Goal: Task Accomplishment & Management: Manage account settings

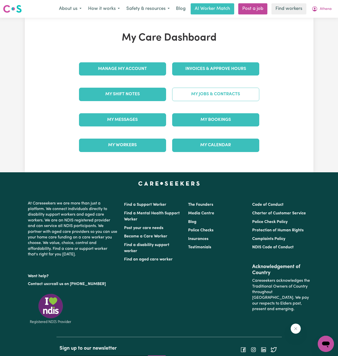
click at [220, 96] on link "My Jobs & Contracts" at bounding box center [215, 94] width 87 height 13
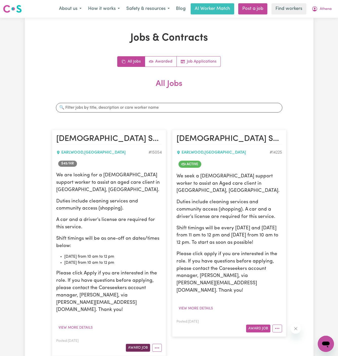
click at [145, 344] on button "Award Job" at bounding box center [138, 348] width 24 height 8
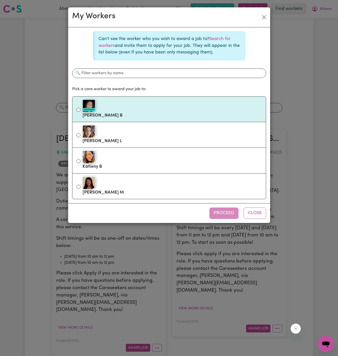
click at [128, 120] on li "#OpenForWork [PERSON_NAME] B" at bounding box center [169, 109] width 194 height 26
click at [171, 113] on label "#OpenForWork [PERSON_NAME] B" at bounding box center [172, 109] width 179 height 21
click at [81, 112] on input "#OpenForWork [PERSON_NAME] B" at bounding box center [79, 110] width 4 height 4
radio input "true"
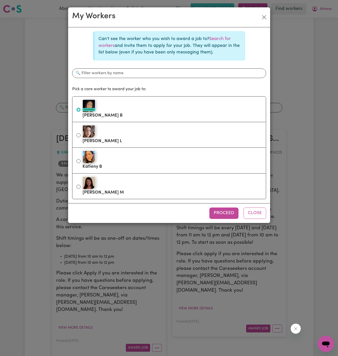
click at [223, 218] on div "Proceed Close" at bounding box center [169, 213] width 202 height 20
click at [226, 210] on button "Proceed" at bounding box center [224, 213] width 29 height 11
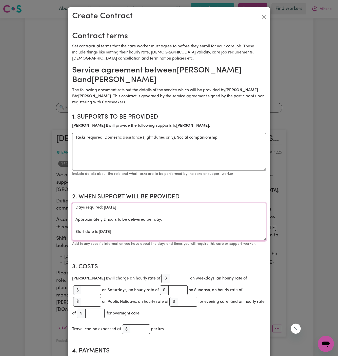
drag, startPoint x: 226, startPoint y: 210, endPoint x: 118, endPoint y: 152, distance: 122.7
drag, startPoint x: 105, startPoint y: 137, endPoint x: 61, endPoint y: 137, distance: 44.9
click at [61, 137] on div "Create Contract Contract terms Set contractual terms that the care worker must …" at bounding box center [169, 178] width 338 height 356
type textarea "Domestic assistance (light duties only), Social companionship"
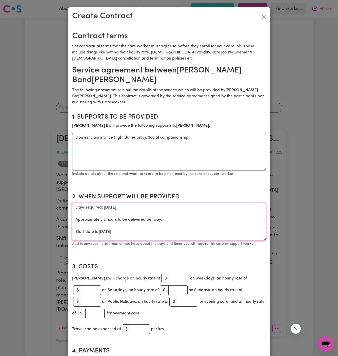
click at [127, 227] on textarea "Days required: [DATE] Approximately 2 hours to be delivered per day. Start date…" at bounding box center [169, 222] width 194 height 38
drag, startPoint x: 76, startPoint y: 230, endPoint x: 70, endPoint y: 207, distance: 23.2
drag, startPoint x: 97, startPoint y: 213, endPoint x: 221, endPoint y: 213, distance: 123.7
click at [221, 213] on textarea "Start date is [DATE]" at bounding box center [169, 222] width 194 height 38
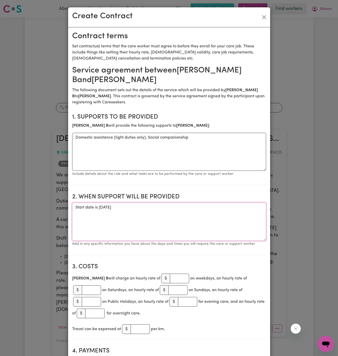
click at [161, 214] on textarea "Start date is [DATE]" at bounding box center [169, 222] width 194 height 38
click at [173, 206] on textarea "Start date is [DATE]" at bounding box center [169, 222] width 194 height 38
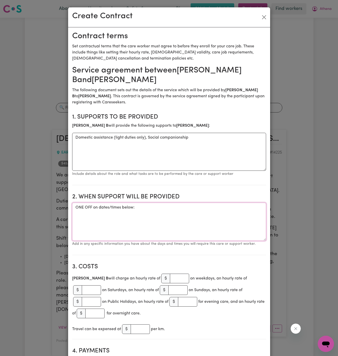
paste textarea "[DATE] from 10 am to 12 pm [DATE] from 10 am to 12 pm"
click at [164, 218] on textarea "ONE OFF on dates/times below: [DATE] from 10 am to 12 pm [DATE] from 10 am to 1…" at bounding box center [169, 222] width 194 height 38
click at [117, 219] on textarea "ONE OFF on dates/times below: [DATE] from 10 am to 12 pm [DATE] from 10 am to 1…" at bounding box center [169, 222] width 194 height 38
click at [139, 217] on textarea "ONE OFF on dates/times below: [DATE] from 10 am to 12 pm [DATE] from 10 am to 1…" at bounding box center [169, 222] width 194 height 38
click at [157, 218] on textarea "ONE OFF on dates/times below: [DATE] from 10 am to 12 pm [DATE] from 10 am to 1…" at bounding box center [169, 222] width 194 height 38
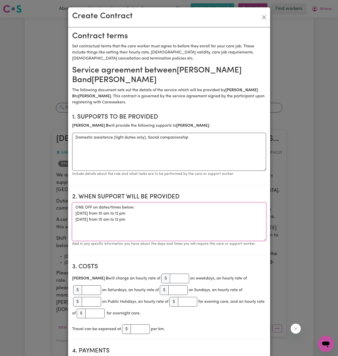
click at [149, 218] on textarea "ONE OFF on dates/times below: [DATE] from 10 am to 12 pm [DATE] from 10 am to 1…" at bounding box center [169, 222] width 194 height 38
click at [161, 214] on textarea "ONE OFF on dates/times below: [DATE] from 10 am to 12 pm [DATE] from 10 am to 1…" at bounding box center [169, 222] width 194 height 38
click at [154, 216] on textarea "ONE OFF on dates/times below: [DATE] from 10 am to 12 pm [DATE] from 10 am to 1…" at bounding box center [169, 222] width 194 height 38
drag, startPoint x: 154, startPoint y: 217, endPoint x: 77, endPoint y: 210, distance: 77.9
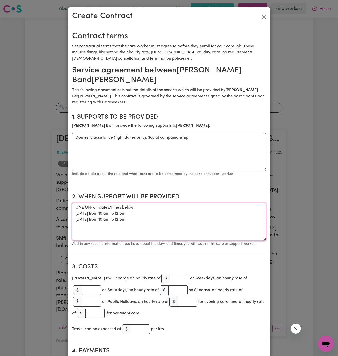
click at [77, 210] on textarea "ONE OFF on dates/times below: [DATE] from 10 am to 12 pm [DATE] from 10 am to 1…" at bounding box center [169, 222] width 194 height 38
type textarea "ONE OFF on dates/times below: [DATE] from 10 am to 12 pm [DATE] from 10 am to 1…"
click at [170, 281] on input "number" at bounding box center [179, 279] width 19 height 10
type input "45"
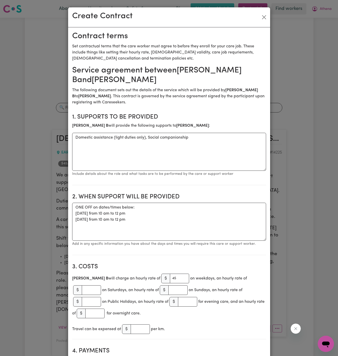
click at [177, 263] on h2 "3. Costs" at bounding box center [169, 266] width 194 height 7
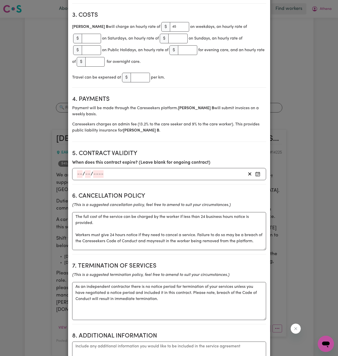
scroll to position [390, 0]
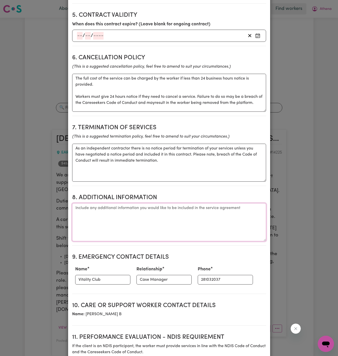
click at [128, 215] on textarea "Additional information" at bounding box center [169, 222] width 194 height 38
type textarea "A"
paste textarea "[STREET_ADDRESS]."
type textarea "Client's Address: [STREET_ADDRESS]."
click at [106, 275] on input "Vitality Club" at bounding box center [102, 280] width 55 height 10
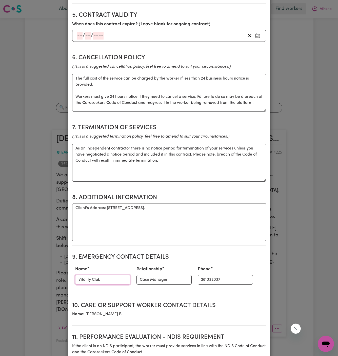
click at [106, 275] on input "Vitality Club" at bounding box center [102, 280] width 55 height 10
click at [108, 275] on input "Vitality Club" at bounding box center [102, 280] width 55 height 10
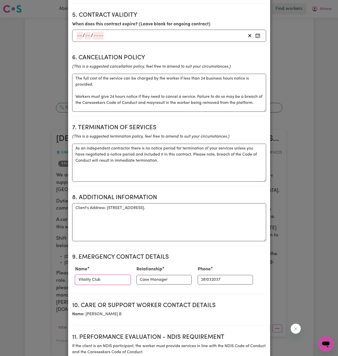
paste input "Your Aged Care at Home - Case Manager 8764 3669"
drag, startPoint x: 101, startPoint y: 273, endPoint x: 172, endPoint y: 272, distance: 71.5
click at [172, 272] on div "Name Your Aged Care at Home - Case Manager 8764 3669 Relationship Case Manager …" at bounding box center [169, 275] width 194 height 22
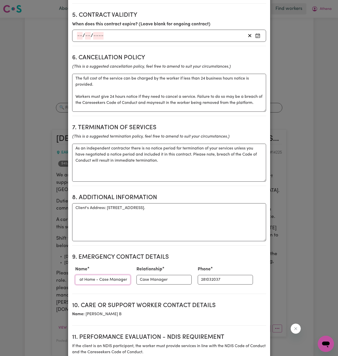
type input "Your Aged Care at Home - Case Manager"
click at [210, 275] on input "281032037" at bounding box center [225, 280] width 55 height 10
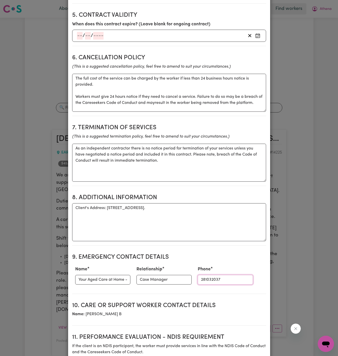
paste input "8764 3669"
type input "8764 3669"
drag, startPoint x: 100, startPoint y: 272, endPoint x: 126, endPoint y: 272, distance: 25.9
click at [126, 272] on div "Name Your Aged Care at Home - Case Manager" at bounding box center [102, 275] width 61 height 22
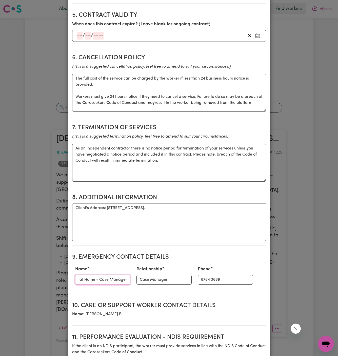
click at [123, 275] on input "Your Aged Care at Home - Case Manager" at bounding box center [102, 280] width 55 height 10
drag, startPoint x: 83, startPoint y: 274, endPoint x: 115, endPoint y: 274, distance: 32.4
click at [115, 275] on input "Your Aged Care at Home - Case Manager" at bounding box center [102, 280] width 55 height 10
drag, startPoint x: 93, startPoint y: 270, endPoint x: 71, endPoint y: 270, distance: 21.3
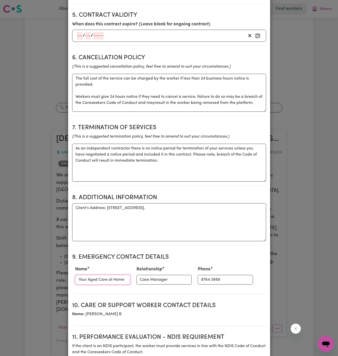
click at [71, 270] on div "Contract terms Set contractual terms that the care worker must agree to before …" at bounding box center [169, 68] width 202 height 862
click at [86, 275] on input "Your Aged Care at Home" at bounding box center [102, 280] width 55 height 10
click at [78, 275] on input "Your Aged Care at Home" at bounding box center [102, 280] width 55 height 10
type input "Your Aged Care at Home"
click at [188, 207] on textarea "Client's Address: [STREET_ADDRESS]." at bounding box center [169, 222] width 194 height 38
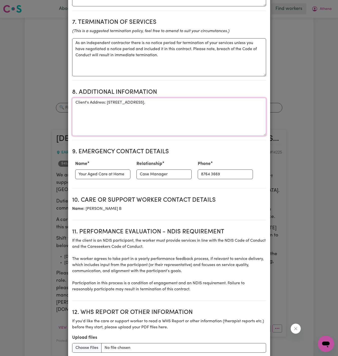
scroll to position [533, 0]
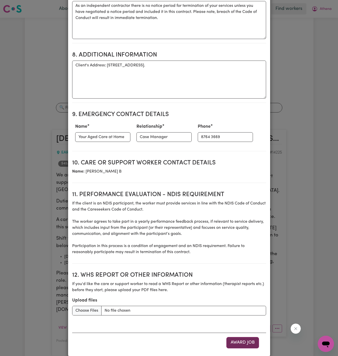
click at [243, 337] on button "Award Job" at bounding box center [243, 342] width 33 height 11
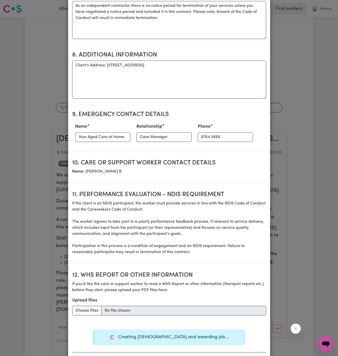
type textarea "Tasks required: Domestic assistance (light duties only), Social companionship"
type textarea "Days required: [DATE] Approximately 2 hours to be delivered per day. Start date…"
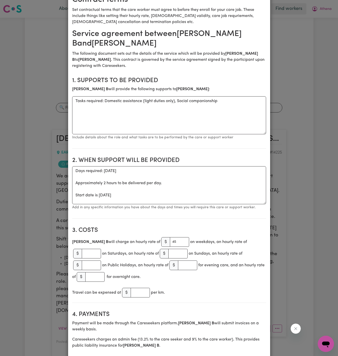
scroll to position [0, 0]
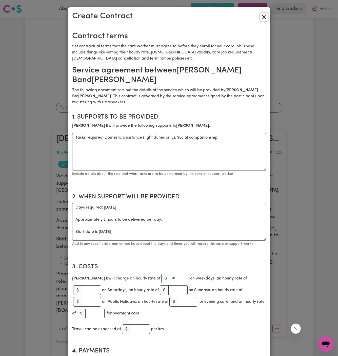
click at [264, 18] on button "Close" at bounding box center [264, 17] width 8 height 8
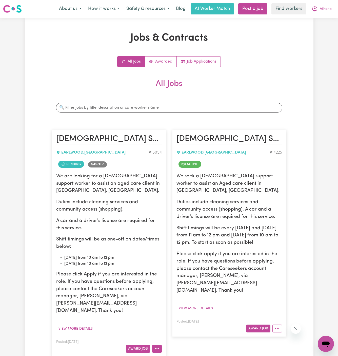
click at [155, 346] on icon "More options" at bounding box center [157, 348] width 5 height 5
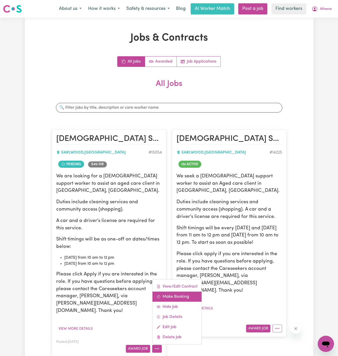
click at [183, 291] on link "Make Booking" at bounding box center [177, 296] width 49 height 10
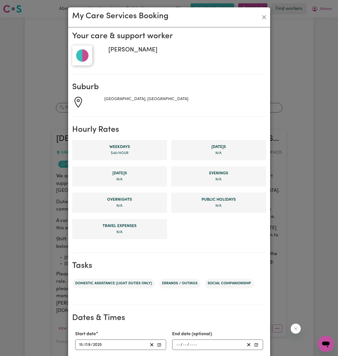
scroll to position [96, 0]
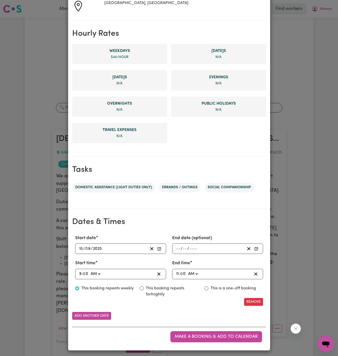
click at [81, 249] on input "15" at bounding box center [81, 248] width 4 height 7
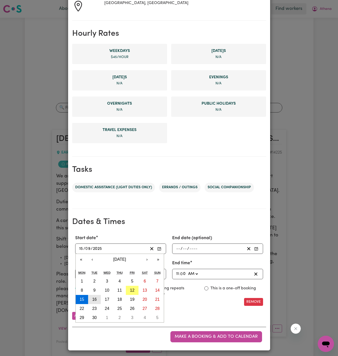
click at [94, 296] on button "16" at bounding box center [94, 299] width 13 height 9
type input "[DATE]"
type input "16"
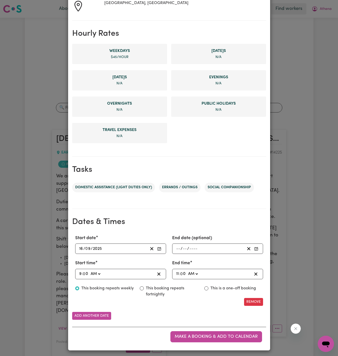
click at [79, 272] on input "9" at bounding box center [80, 274] width 3 height 7
type input "01:00"
type input "1"
type input "10:00"
type input "10"
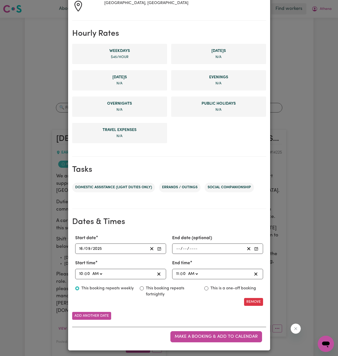
click at [177, 273] on input "11" at bounding box center [177, 274] width 3 height 7
type input "01:00"
type input "1"
type input "00:00"
type input "12"
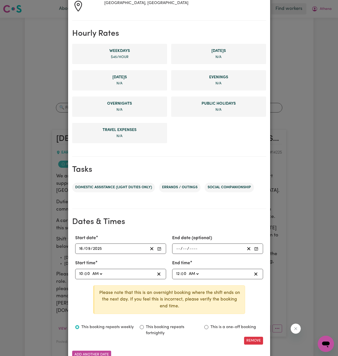
click at [192, 272] on select "AM PM" at bounding box center [194, 274] width 12 height 7
select select "pm"
click at [188, 271] on select "AM PM" at bounding box center [194, 274] width 12 height 7
type input "12:00"
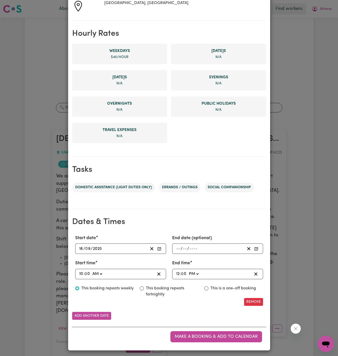
click at [221, 290] on label "This is a one-off booking" at bounding box center [234, 288] width 46 height 6
click at [209, 290] on input "This is a one-off booking" at bounding box center [207, 288] width 4 height 4
radio input "true"
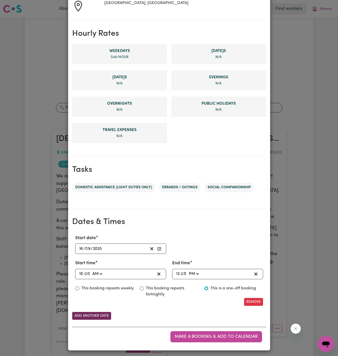
click at [95, 317] on button "Add another date" at bounding box center [91, 316] width 39 height 8
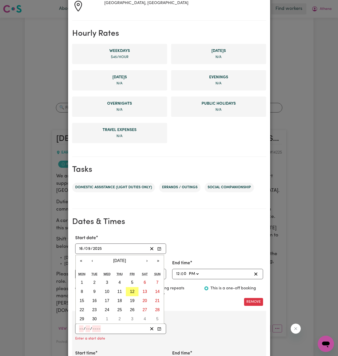
click at [82, 325] on input "number" at bounding box center [81, 328] width 5 height 7
click at [96, 309] on abbr "23" at bounding box center [94, 310] width 5 height 4
type input "[DATE]"
type input "23"
type input "9"
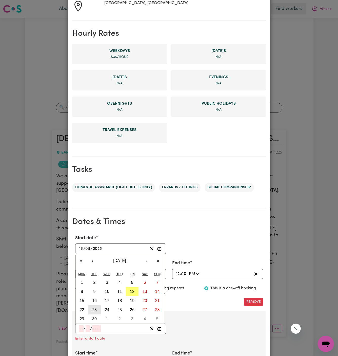
type input "2025"
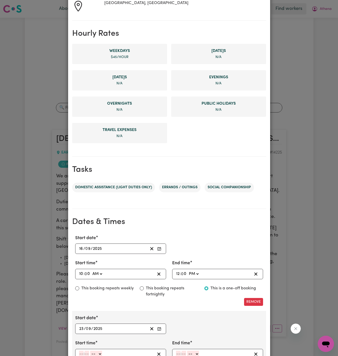
scroll to position [146, 0]
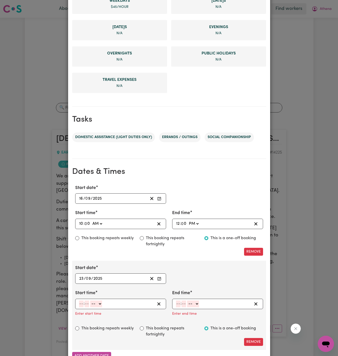
click at [82, 304] on input "number" at bounding box center [81, 304] width 5 height 7
type input "10"
type input "00"
click at [101, 301] on select "-- AM PM" at bounding box center [97, 304] width 12 height 7
select select "am"
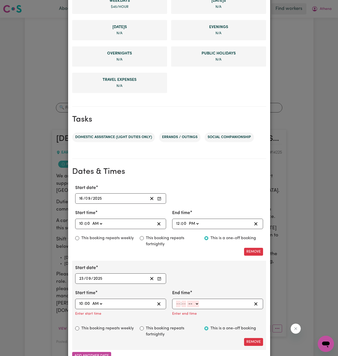
click at [91, 301] on select "-- AM PM" at bounding box center [97, 304] width 12 height 7
type input "10:00"
type input "0"
click at [179, 301] on input "number" at bounding box center [178, 304] width 5 height 7
type input "12"
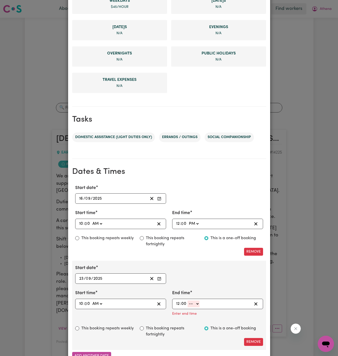
type input "00"
click at [196, 303] on select "-- AM PM" at bounding box center [194, 304] width 12 height 7
select select "pm"
click at [188, 301] on select "-- AM PM" at bounding box center [194, 304] width 12 height 7
type input "12:00"
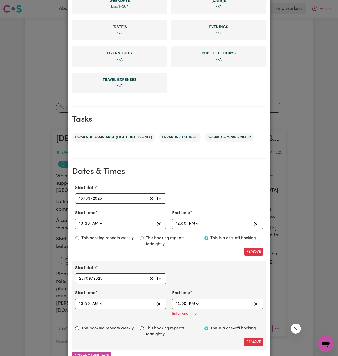
type input "0"
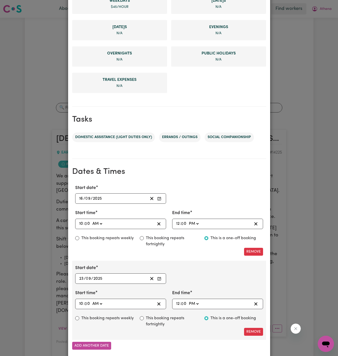
click at [206, 269] on div "Start date [DATE] 23 / 0 9 / 2025 « ‹ [DATE] › » Mon Tue Wed Thu Fri Sat Sun 1 …" at bounding box center [169, 274] width 194 height 19
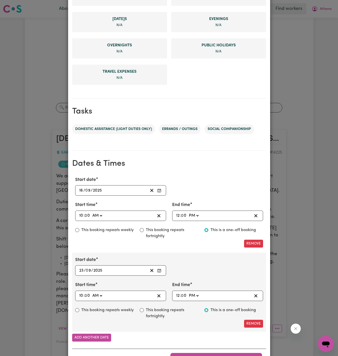
scroll to position [176, 0]
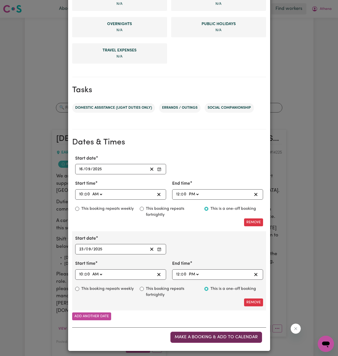
click at [207, 338] on button "Make a booking & add to calendar" at bounding box center [217, 337] width 92 height 11
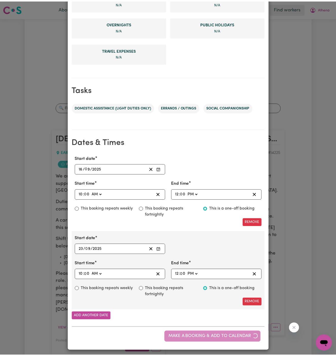
scroll to position [0, 0]
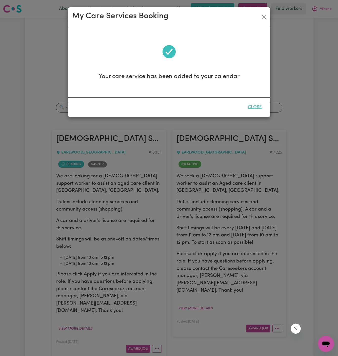
click at [247, 105] on button "Close" at bounding box center [255, 107] width 23 height 11
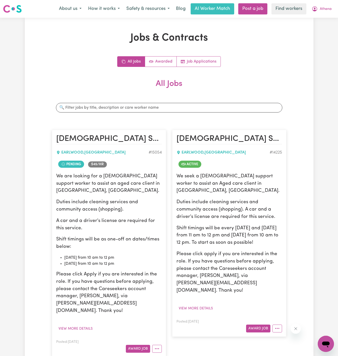
click at [160, 341] on article "[DEMOGRAPHIC_DATA] Support Worker Needed In [GEOGRAPHIC_DATA], [GEOGRAPHIC_DATA…" at bounding box center [109, 243] width 114 height 227
click at [160, 345] on button "More options" at bounding box center [157, 349] width 10 height 8
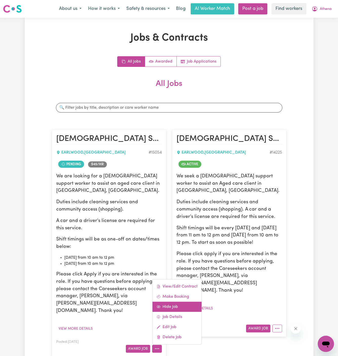
click at [179, 302] on link "Hide Job" at bounding box center [177, 307] width 49 height 10
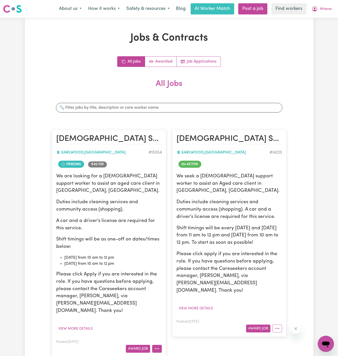
click at [158, 345] on button "More options" at bounding box center [157, 349] width 10 height 8
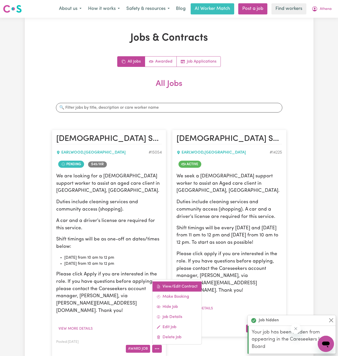
click at [180, 281] on link "View/Edit Contract" at bounding box center [177, 286] width 49 height 10
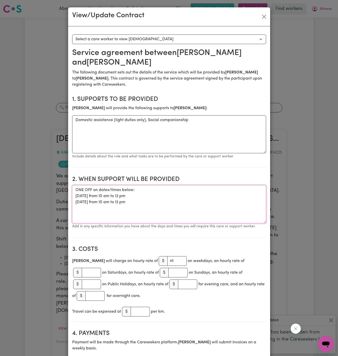
click at [144, 215] on textarea "ONE OFF on dates/times below: [DATE] from 10 am to 12 pm [DATE] from 10 am to 1…" at bounding box center [169, 204] width 194 height 38
drag, startPoint x: 148, startPoint y: 201, endPoint x: 72, endPoint y: 190, distance: 76.6
click at [72, 190] on textarea "ONE OFF on dates/times below: [DATE] from 10 am to 12 pm [DATE] from 10 am to 1…" at bounding box center [169, 204] width 194 height 38
click at [265, 16] on button "Close" at bounding box center [264, 17] width 8 height 8
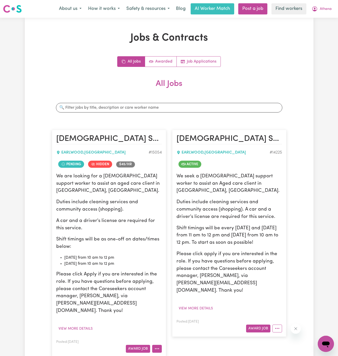
click at [155, 346] on icon "More options" at bounding box center [157, 348] width 5 height 5
click at [325, 9] on span "Athena" at bounding box center [326, 9] width 12 height 6
click at [325, 20] on link "My Dashboard" at bounding box center [315, 20] width 40 height 10
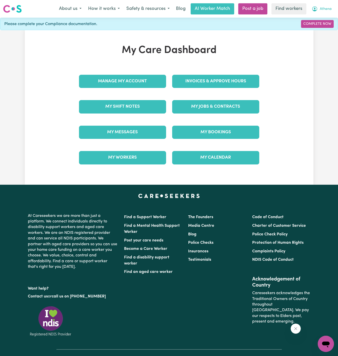
click at [328, 9] on span "Athena" at bounding box center [326, 9] width 12 height 6
click at [326, 28] on link "Logout" at bounding box center [315, 29] width 40 height 10
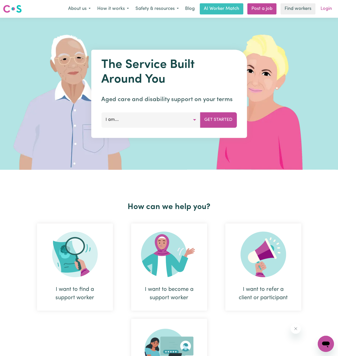
click at [333, 7] on link "Login" at bounding box center [326, 8] width 17 height 11
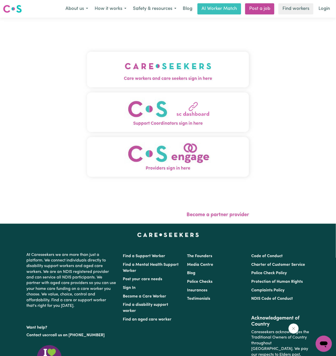
click at [207, 78] on span "Care workers and care seekers sign in here" at bounding box center [168, 79] width 162 height 7
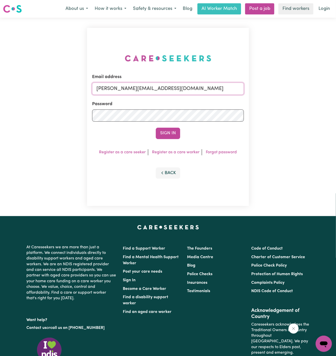
click at [174, 91] on input "[PERSON_NAME][EMAIL_ADDRESS][DOMAIN_NAME]" at bounding box center [168, 89] width 152 height 12
drag, startPoint x: 125, startPoint y: 88, endPoint x: 362, endPoint y: 88, distance: 237.2
click at [336, 88] on html "Menu About us How it works Safety & resources Blog AI Worker Match Post a job F…" at bounding box center [168, 217] width 336 height 434
type input "[EMAIL_ADDRESS][DOMAIN_NAME]"
click at [156, 128] on button "Sign In" at bounding box center [168, 133] width 24 height 11
